Goal: Navigation & Orientation: Find specific page/section

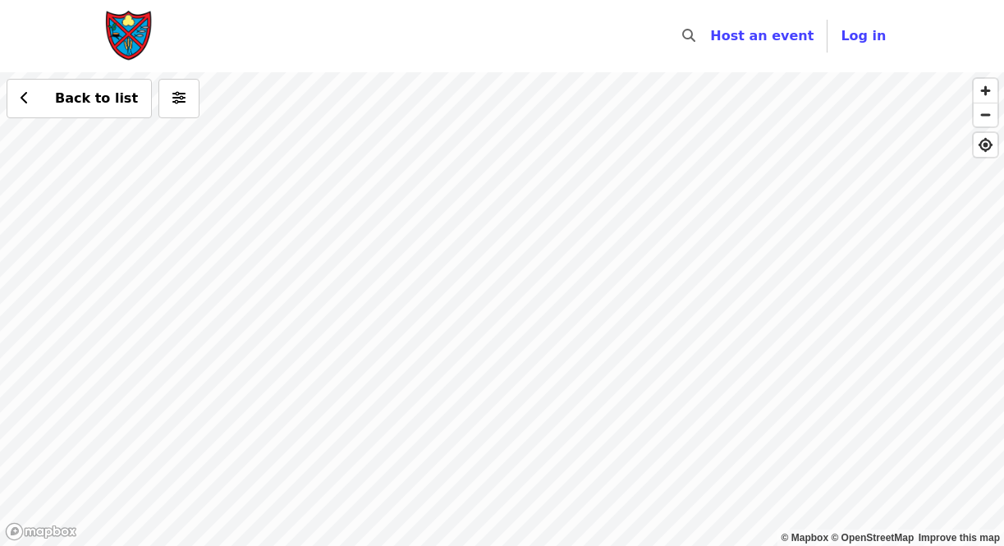
click at [420, 180] on div "Back to list" at bounding box center [502, 309] width 1004 height 474
drag, startPoint x: 770, startPoint y: 307, endPoint x: 770, endPoint y: 198, distance: 109.2
click at [770, 198] on div "Back to list" at bounding box center [502, 309] width 1004 height 474
drag, startPoint x: 434, startPoint y: 315, endPoint x: 535, endPoint y: 310, distance: 100.3
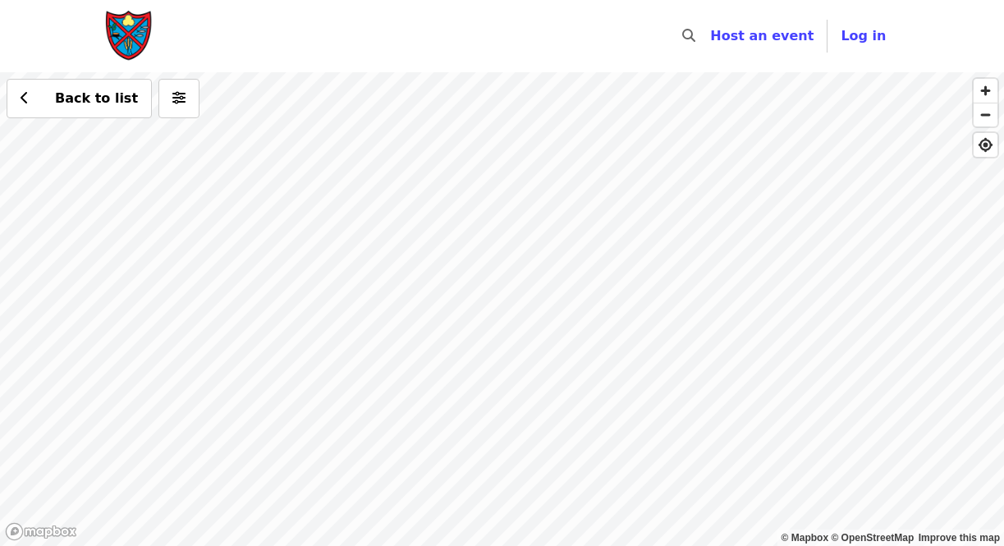
click at [535, 310] on div "Back to list" at bounding box center [502, 309] width 1004 height 474
drag, startPoint x: 406, startPoint y: 313, endPoint x: 545, endPoint y: 334, distance: 141.2
click at [545, 334] on div "Back to list" at bounding box center [502, 309] width 1004 height 474
drag, startPoint x: 459, startPoint y: 328, endPoint x: 544, endPoint y: 422, distance: 126.7
click at [544, 422] on div "Back to list" at bounding box center [502, 309] width 1004 height 474
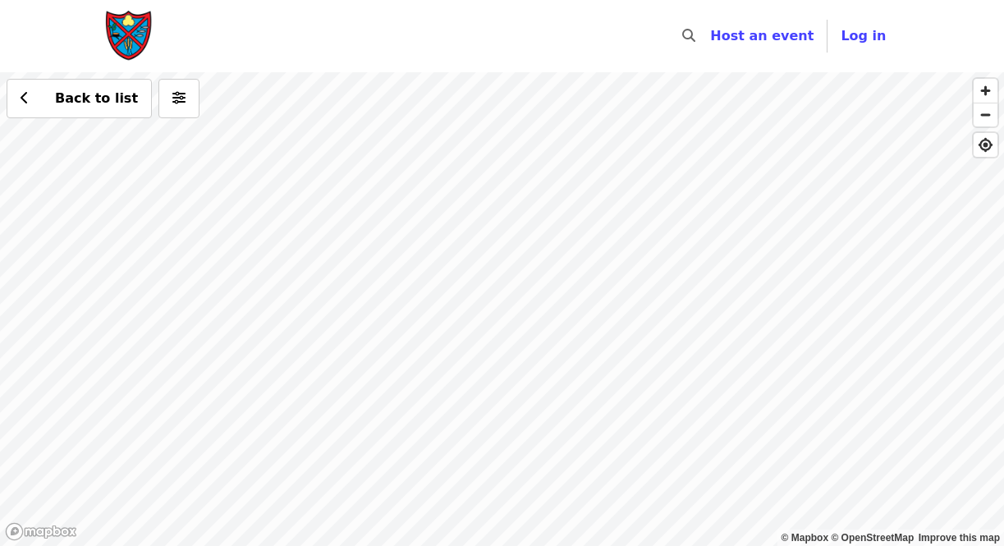
click at [444, 240] on div "Back to list" at bounding box center [502, 309] width 1004 height 474
drag, startPoint x: 324, startPoint y: 286, endPoint x: 347, endPoint y: 287, distance: 23.9
click at [347, 287] on div "Back to list" at bounding box center [502, 309] width 1004 height 474
click at [360, 337] on div "Back to list" at bounding box center [502, 309] width 1004 height 474
drag, startPoint x: 425, startPoint y: 269, endPoint x: 553, endPoint y: 405, distance: 186.5
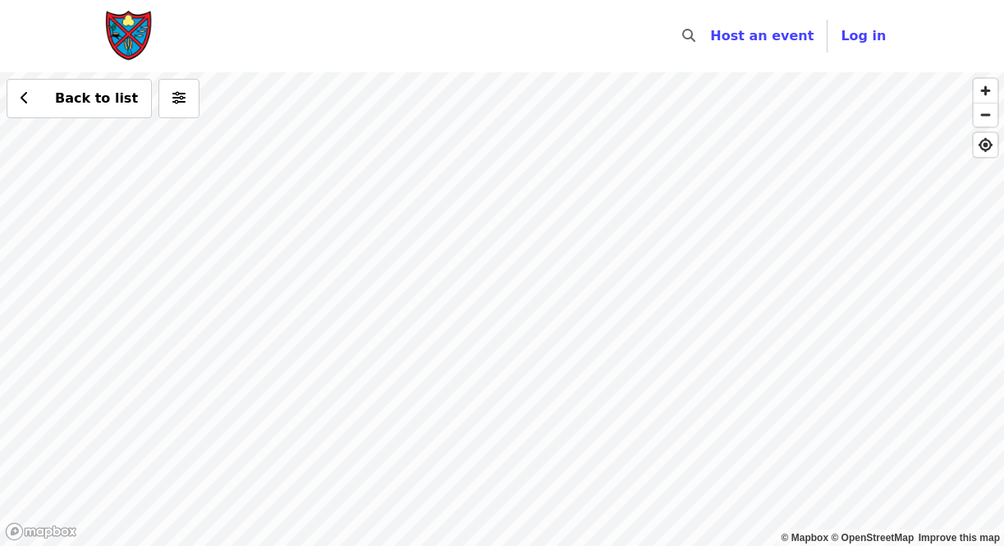
click at [553, 405] on div "Back to list" at bounding box center [502, 309] width 1004 height 474
drag, startPoint x: 596, startPoint y: 365, endPoint x: 688, endPoint y: 386, distance: 94.4
click at [688, 386] on div "Back to list" at bounding box center [502, 309] width 1004 height 474
drag, startPoint x: 614, startPoint y: 279, endPoint x: 791, endPoint y: 281, distance: 176.6
click at [791, 281] on div "Back to list" at bounding box center [502, 309] width 1004 height 474
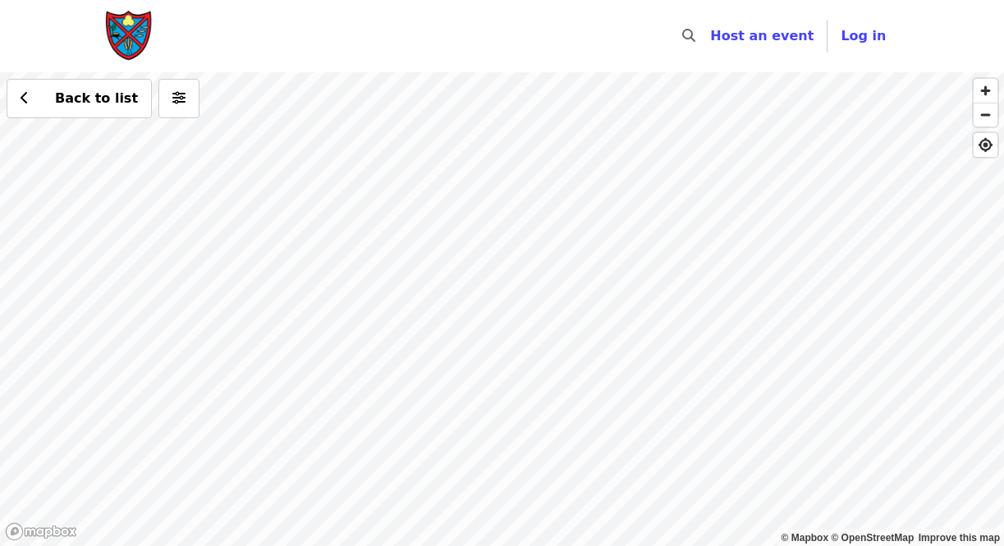
drag, startPoint x: 639, startPoint y: 295, endPoint x: 914, endPoint y: 273, distance: 275.9
click at [914, 277] on div "Back to list" at bounding box center [502, 309] width 1004 height 474
drag, startPoint x: 608, startPoint y: 318, endPoint x: 963, endPoint y: 231, distance: 366.1
click at [963, 231] on div "Back to list" at bounding box center [502, 309] width 1004 height 474
drag, startPoint x: 956, startPoint y: 227, endPoint x: 1005, endPoint y: 126, distance: 112.4
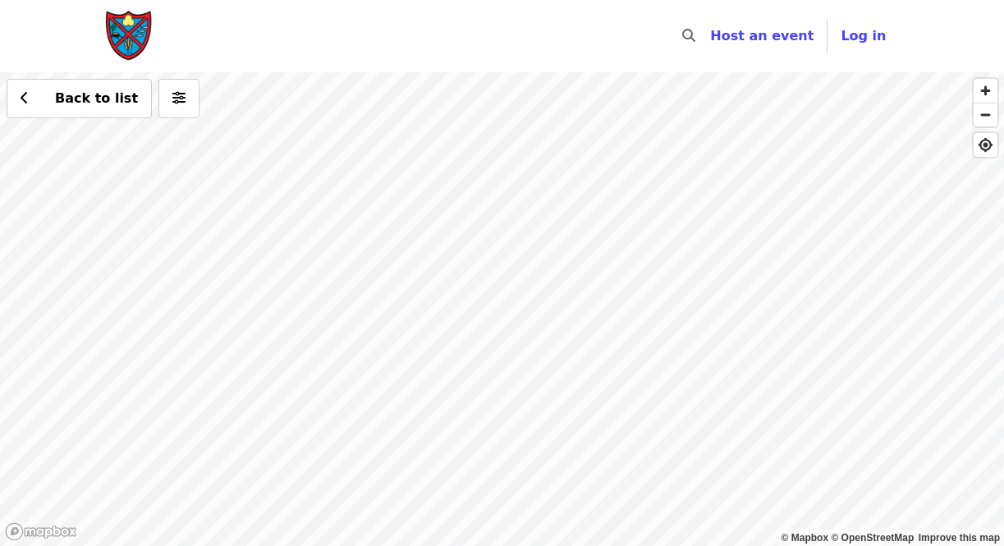
click at [1003, 126] on html "Skip to content ​ Host an event Host Log in © Mapbox © OpenStreetMap Improve th…" at bounding box center [502, 273] width 1004 height 546
drag, startPoint x: 817, startPoint y: 139, endPoint x: 706, endPoint y: 425, distance: 307.3
click at [706, 425] on div "Back to list" at bounding box center [502, 309] width 1004 height 474
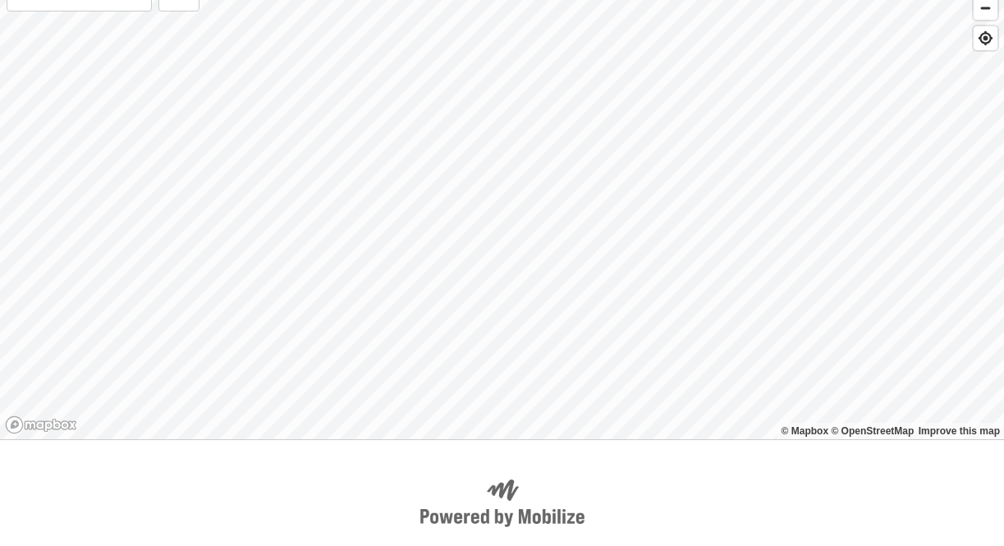
drag, startPoint x: 670, startPoint y: 429, endPoint x: 443, endPoint y: 551, distance: 257.9
click at [443, 439] on html "Skip to content ​ Host an event Host Log in © Mapbox © OpenStreetMap Improve th…" at bounding box center [502, 166] width 1004 height 546
drag, startPoint x: 378, startPoint y: 277, endPoint x: 299, endPoint y: 407, distance: 152.5
click at [299, 407] on div "Back to list" at bounding box center [502, 203] width 1004 height 474
drag, startPoint x: 343, startPoint y: 187, endPoint x: 250, endPoint y: 297, distance: 144.5
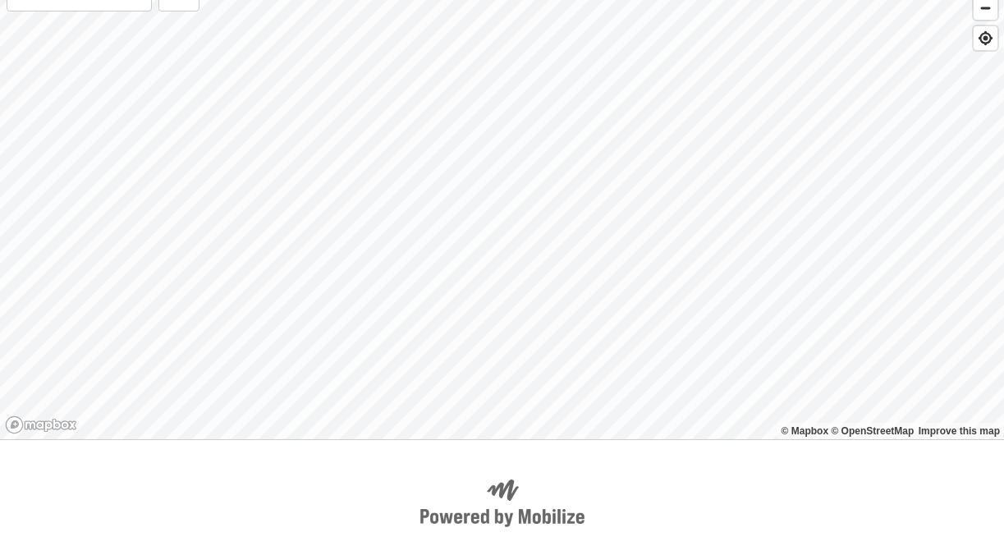
click at [250, 297] on div "Back to list" at bounding box center [502, 203] width 1004 height 474
drag, startPoint x: 278, startPoint y: 288, endPoint x: 438, endPoint y: 266, distance: 160.8
click at [438, 266] on div "Back to list" at bounding box center [502, 203] width 1004 height 474
drag, startPoint x: 523, startPoint y: 245, endPoint x: 306, endPoint y: 205, distance: 220.3
click at [305, 206] on div "Back to list" at bounding box center [502, 203] width 1004 height 474
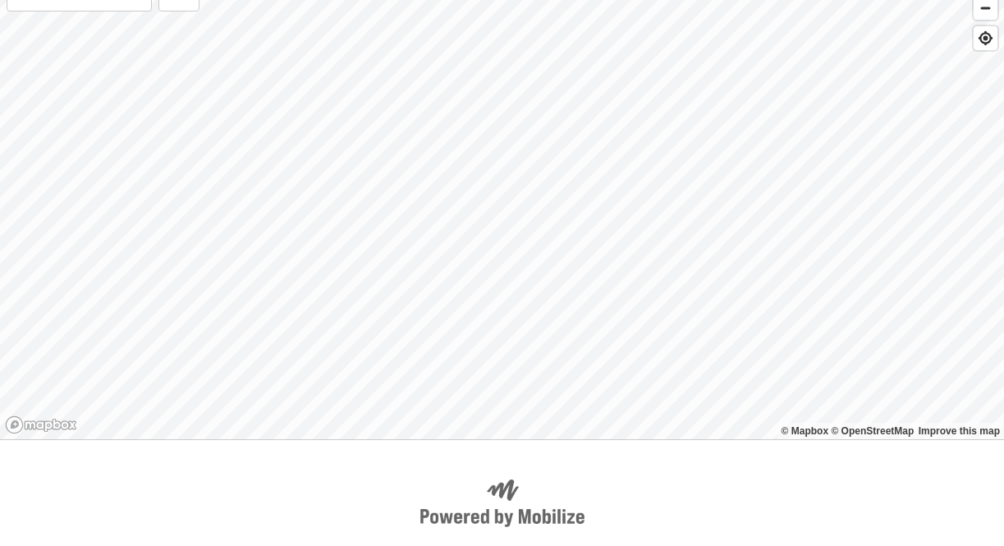
drag, startPoint x: 344, startPoint y: 237, endPoint x: 347, endPoint y: 97, distance: 140.5
click at [347, 98] on div "Back to list" at bounding box center [502, 203] width 1004 height 474
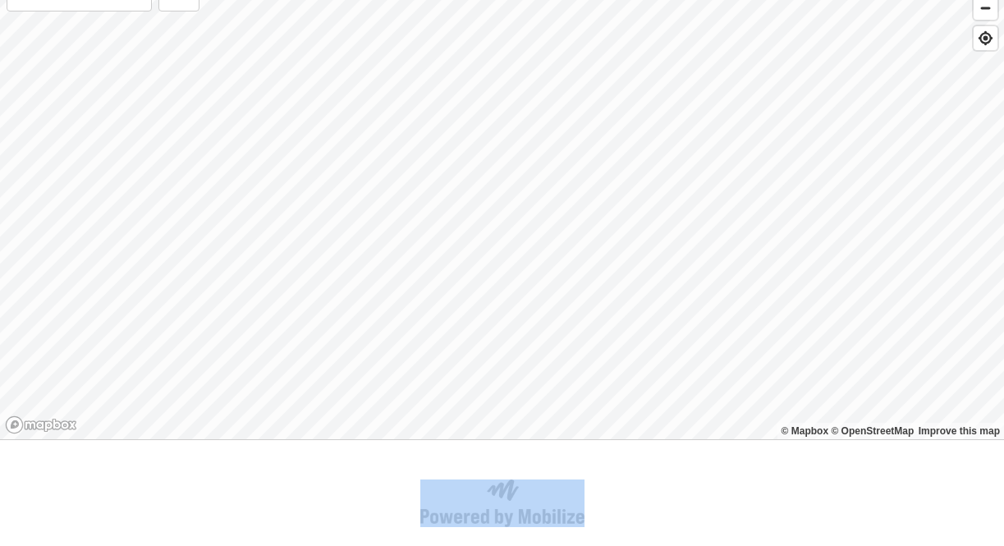
drag, startPoint x: 339, startPoint y: 118, endPoint x: 393, endPoint y: -72, distance: 197.8
click at [393, 0] on html "Skip to content ​ Host an event Host Log in © Mapbox © OpenStreetMap Improve th…" at bounding box center [502, 166] width 1004 height 546
